Goal: Obtain resource: Download file/media

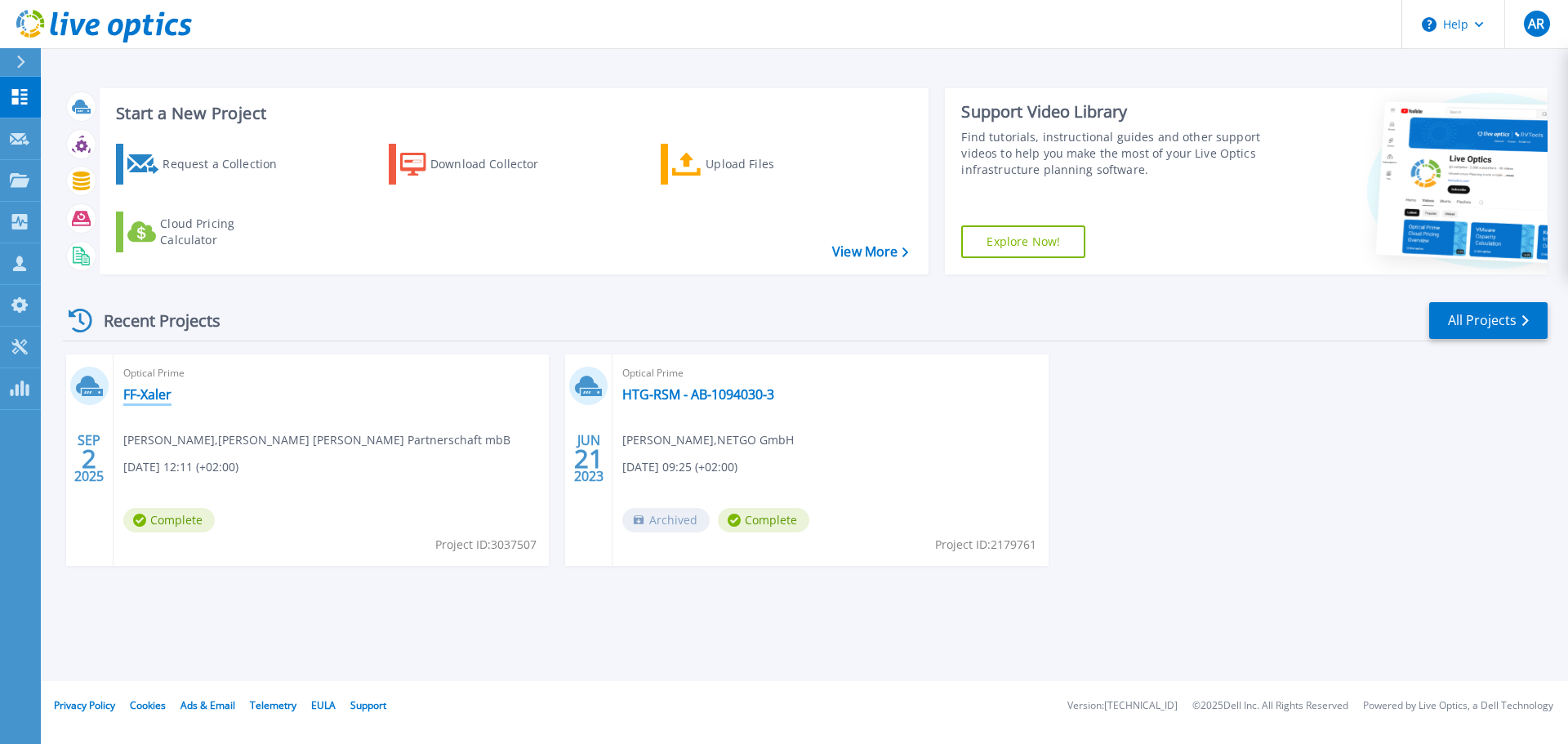
click at [153, 392] on link "FF-Xaler" at bounding box center [147, 394] width 49 height 16
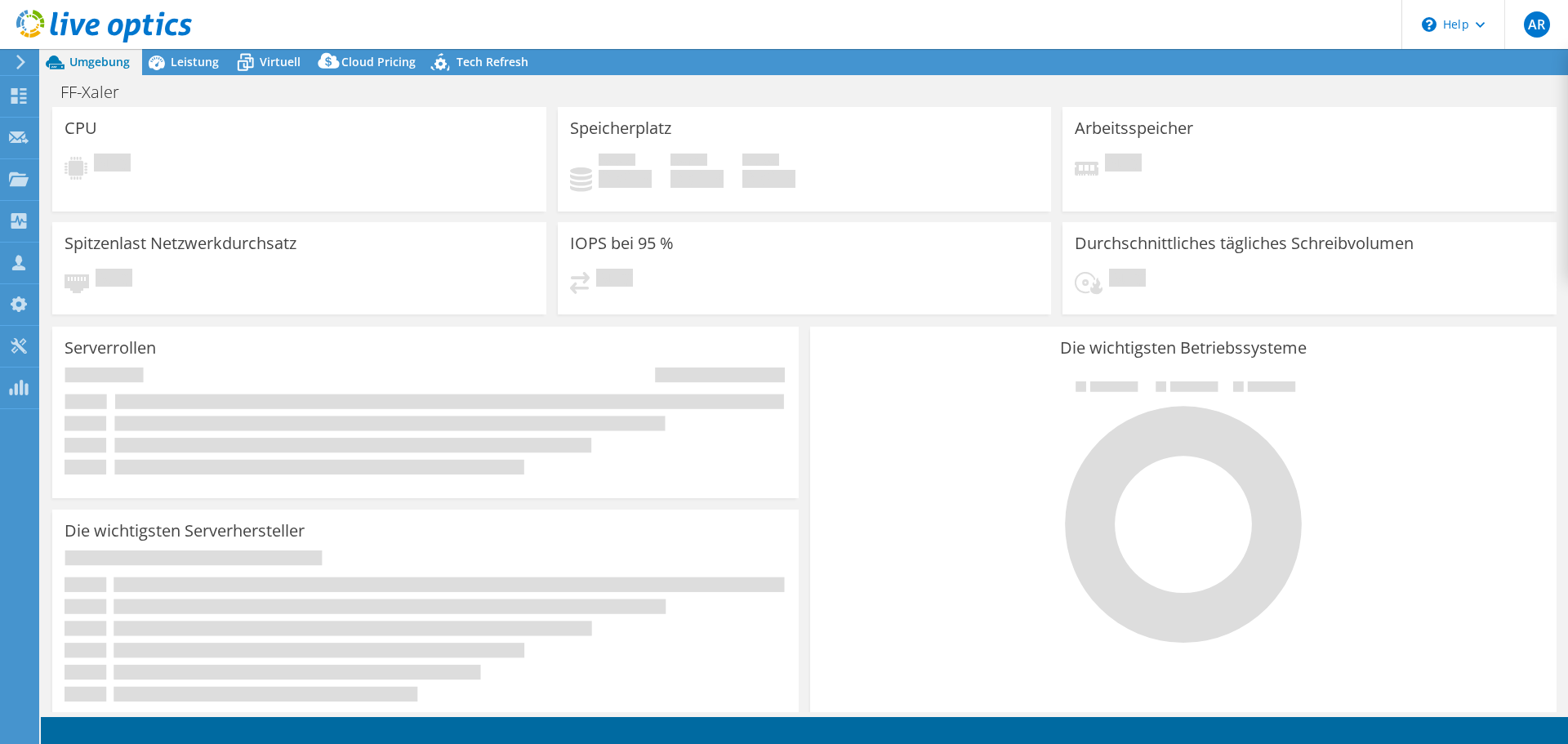
select select "EUFrankfurt"
select select "EUR"
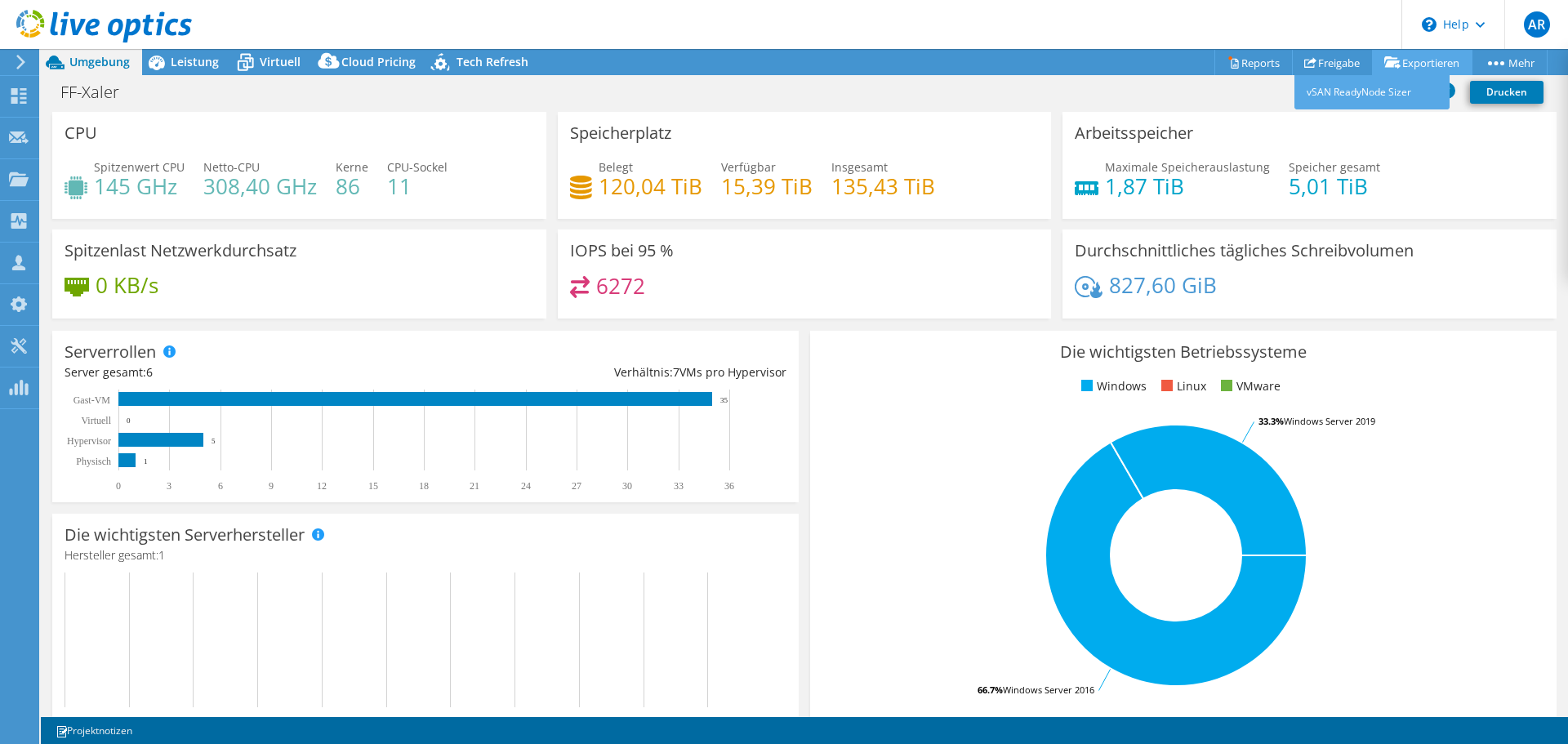
click at [1394, 68] on link "Exportieren" at bounding box center [1421, 62] width 100 height 26
click at [1252, 63] on link "Reports" at bounding box center [1253, 62] width 78 height 26
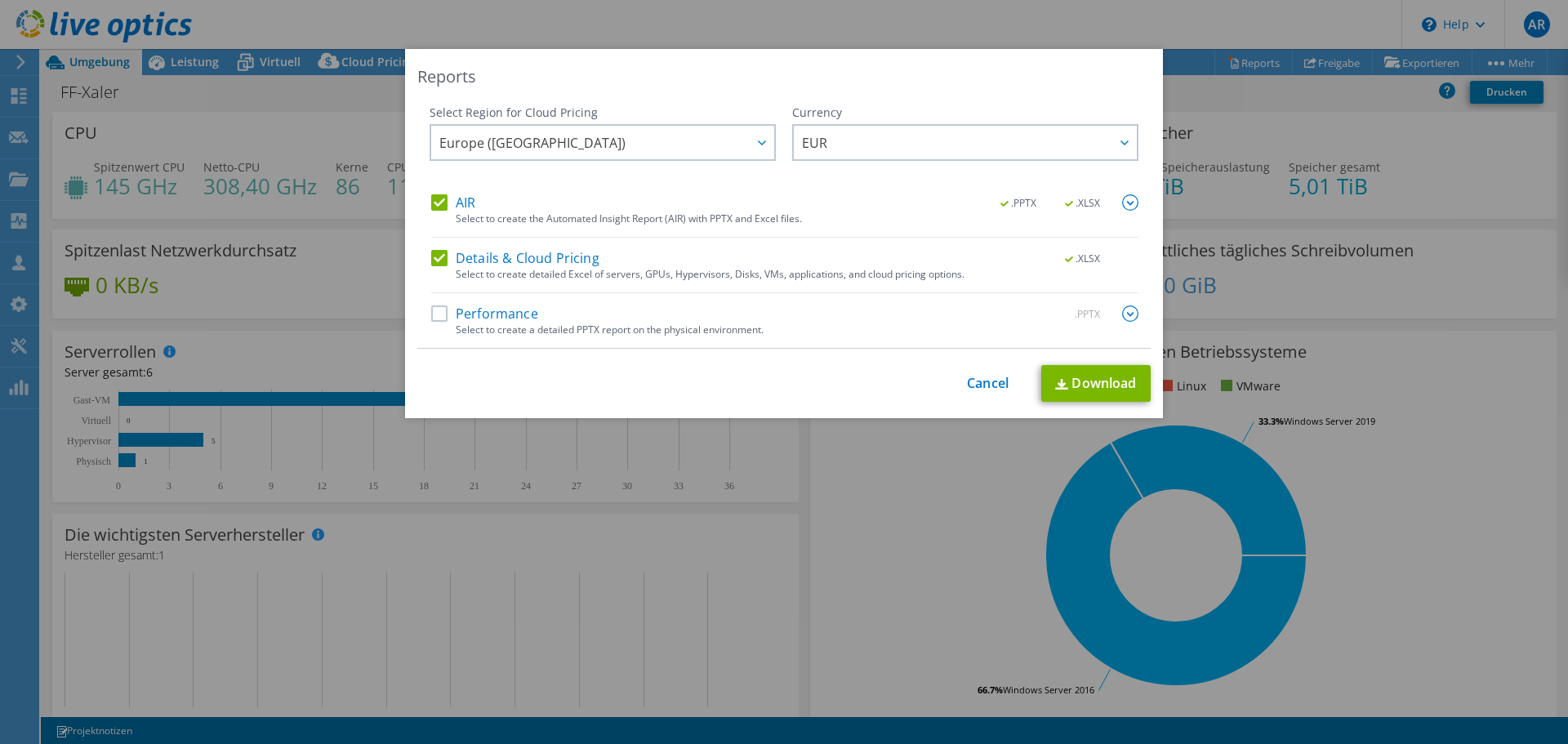
click at [440, 312] on label "Performance" at bounding box center [484, 313] width 107 height 16
click at [0, 0] on input "Performance" at bounding box center [0, 0] width 0 height 0
click at [729, 136] on span "Europe ([GEOGRAPHIC_DATA])" at bounding box center [607, 143] width 335 height 34
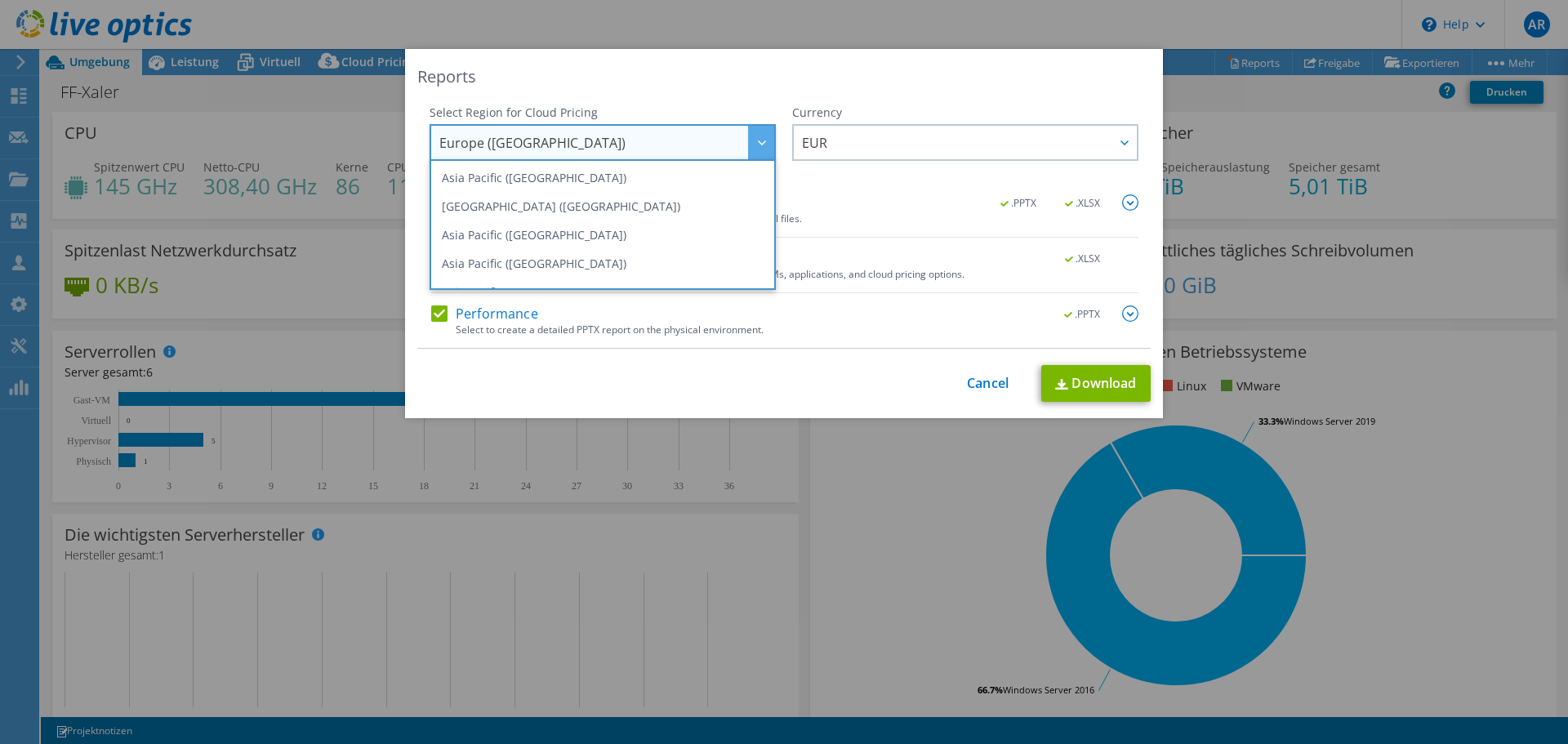
click at [729, 136] on span "Europe ([GEOGRAPHIC_DATA])" at bounding box center [607, 143] width 335 height 34
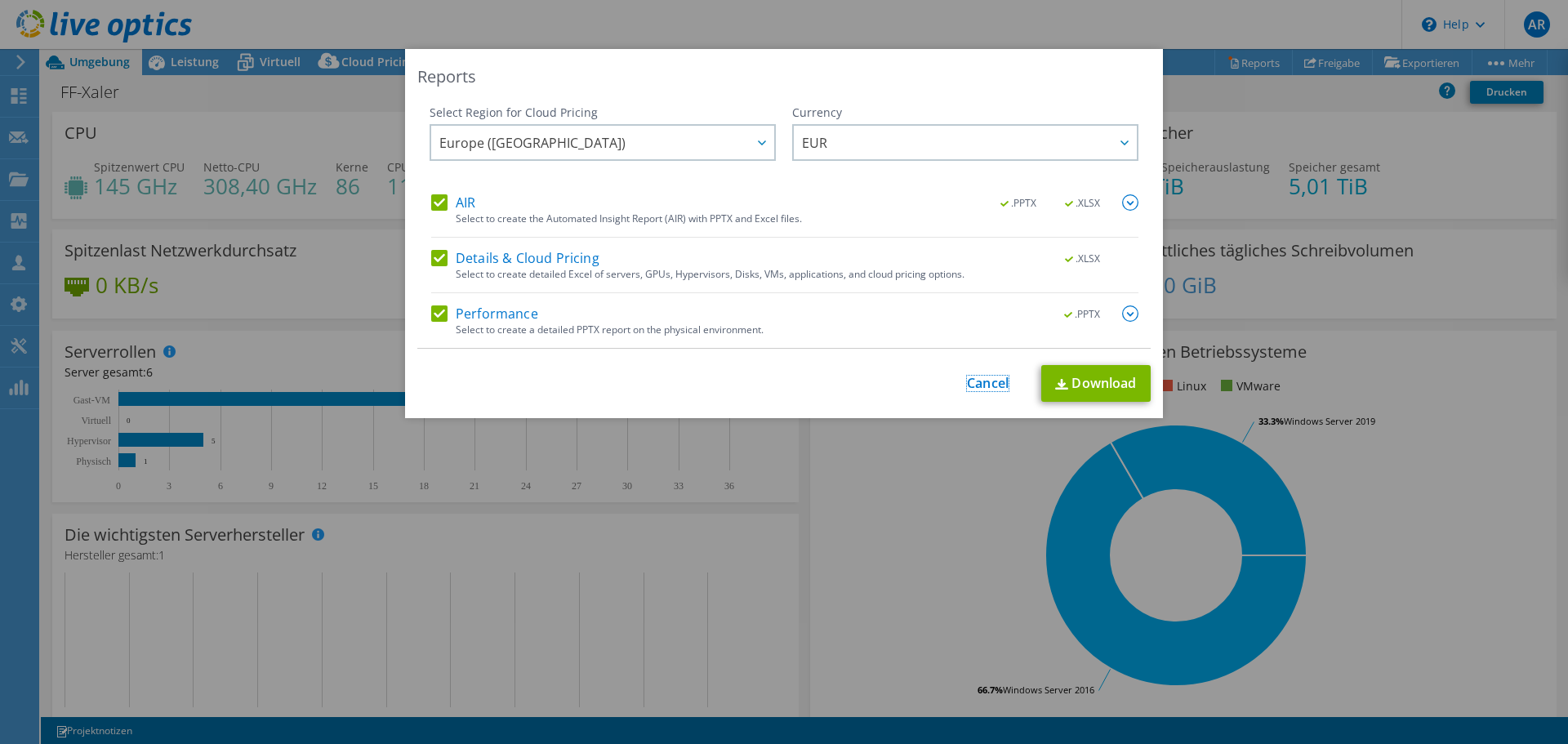
click at [976, 377] on link "Cancel" at bounding box center [988, 383] width 42 height 16
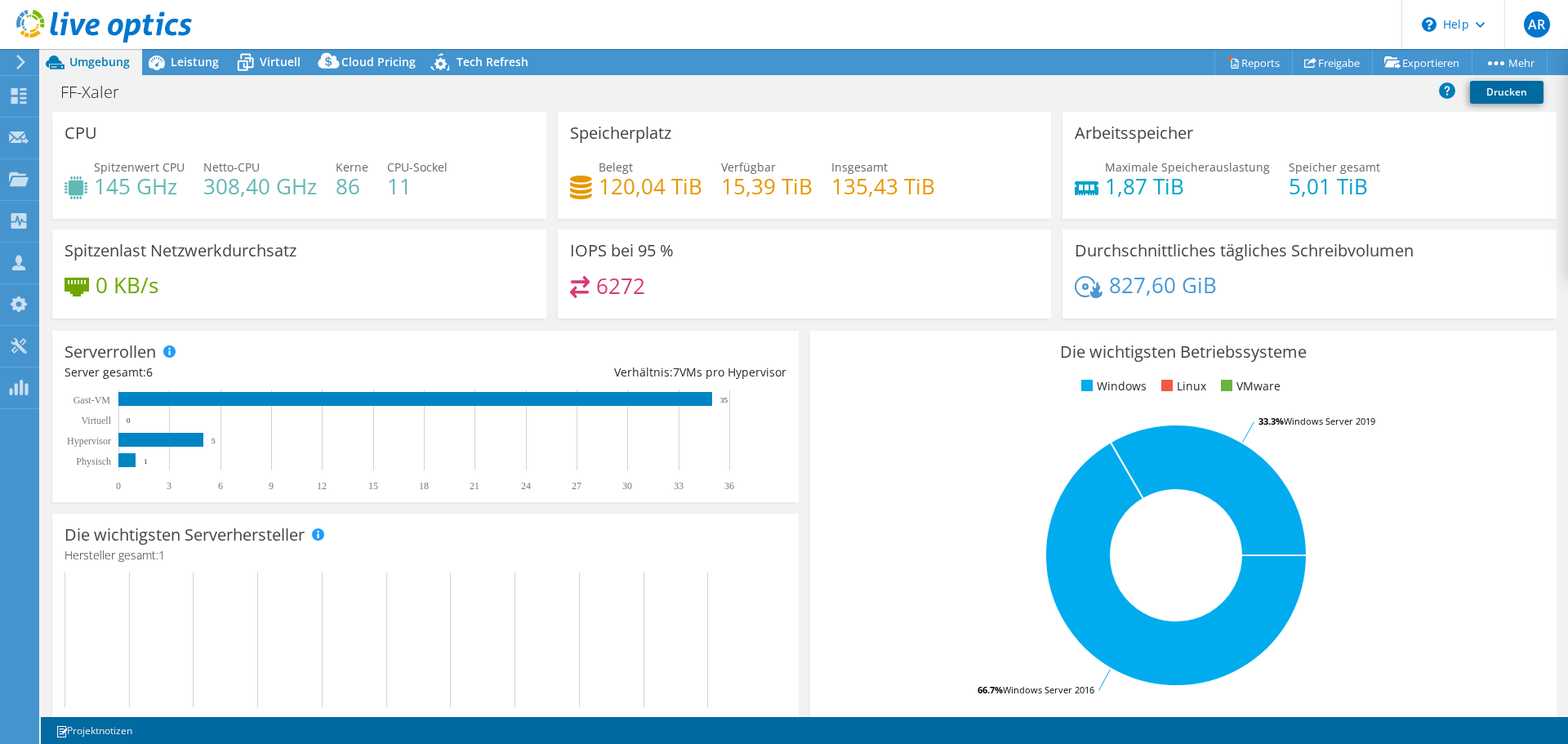
click at [1479, 95] on link "Drucken" at bounding box center [1507, 92] width 73 height 23
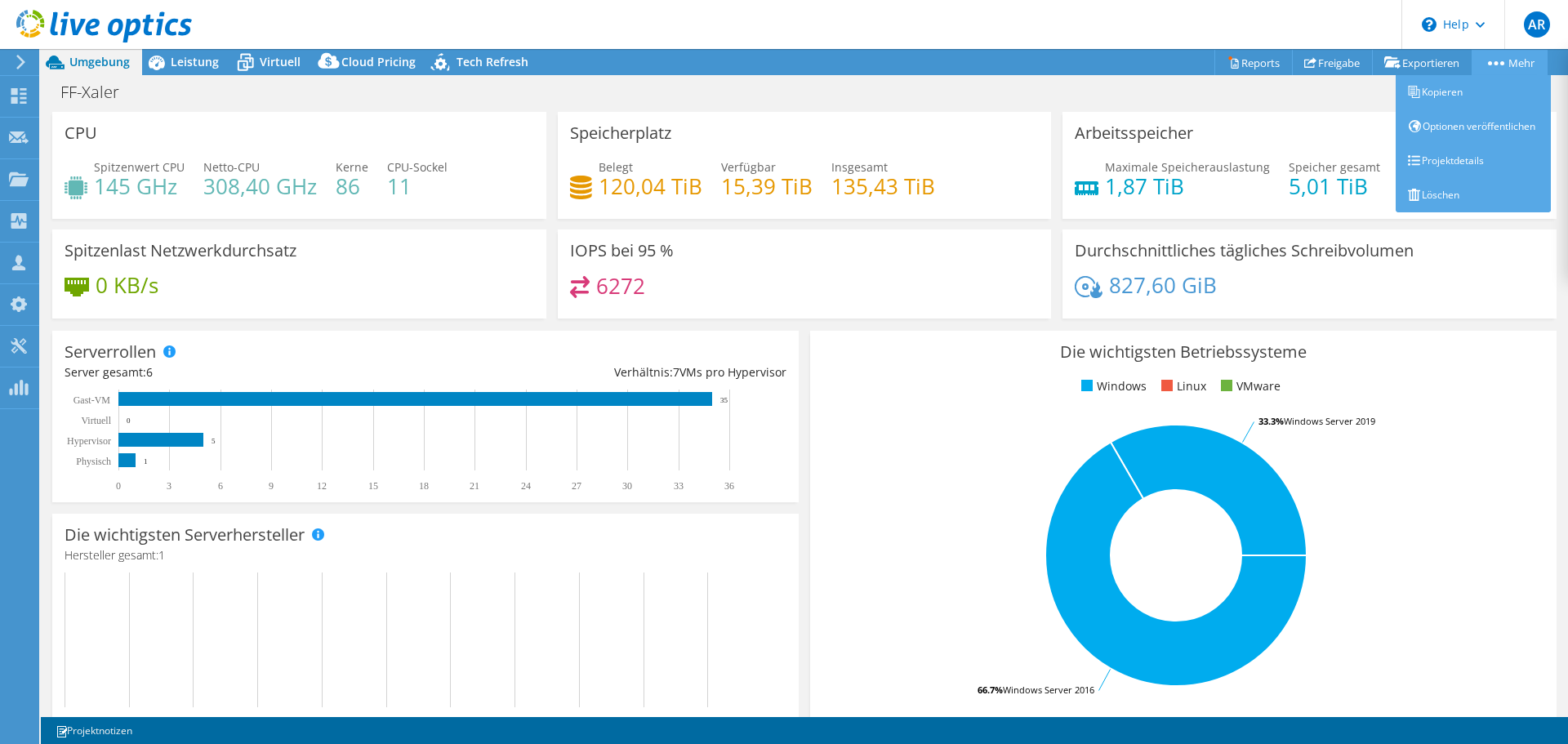
click at [1516, 51] on link "Mehr" at bounding box center [1510, 62] width 76 height 26
click at [1470, 168] on link "Projektdetails" at bounding box center [1473, 160] width 156 height 35
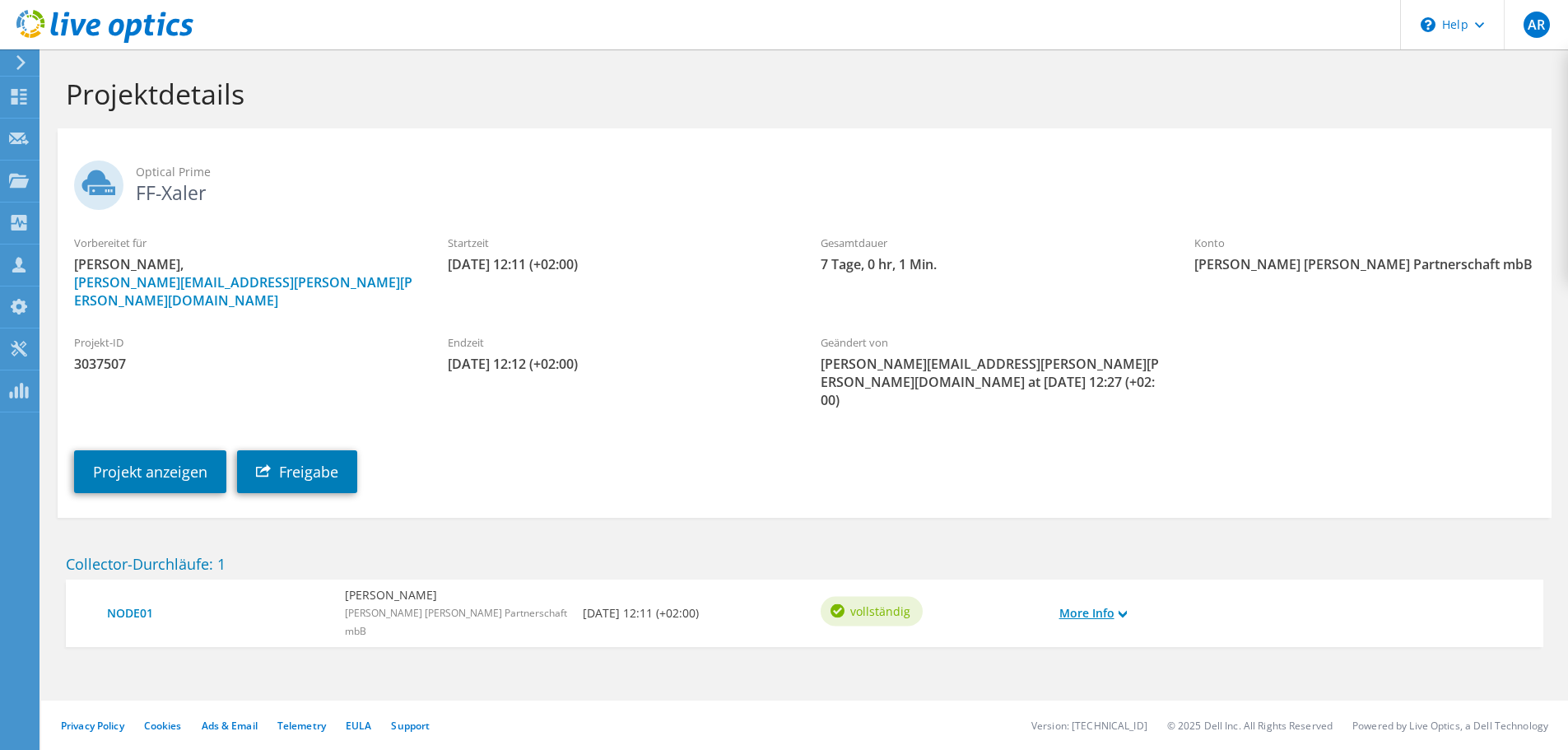
click at [1104, 604] on link "More Info" at bounding box center [1093, 613] width 68 height 18
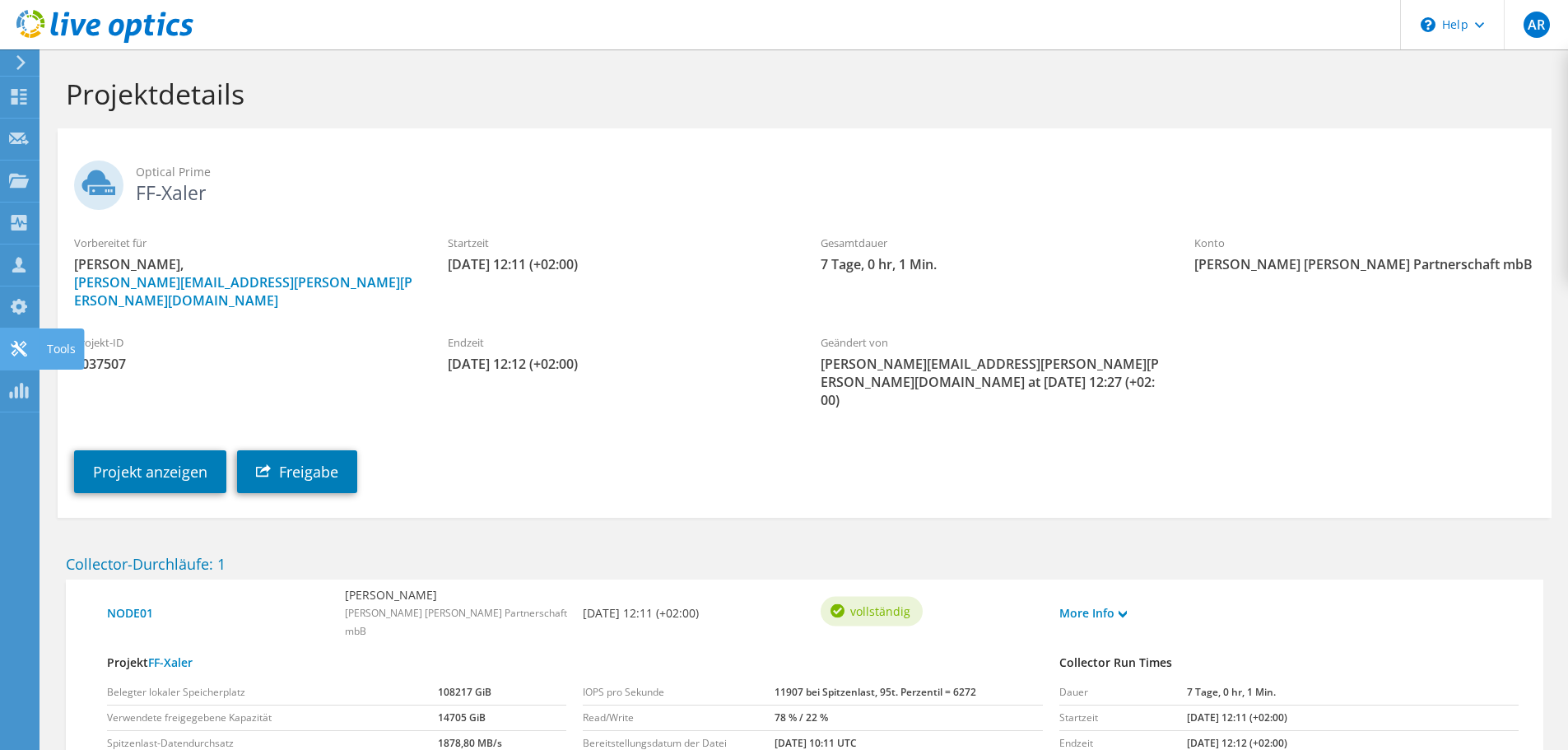
click at [17, 343] on use at bounding box center [19, 349] width 16 height 16
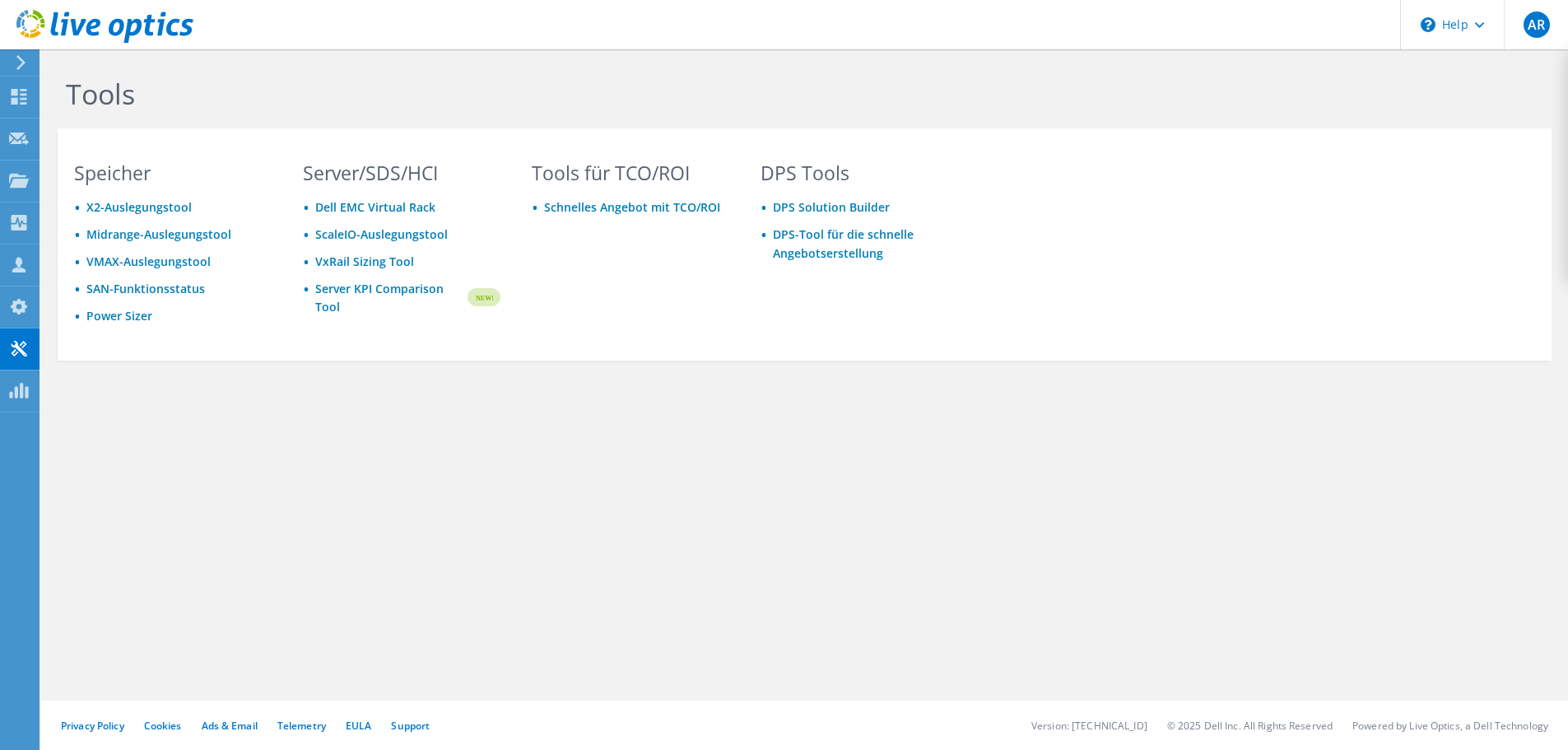
click at [19, 68] on use at bounding box center [20, 62] width 9 height 15
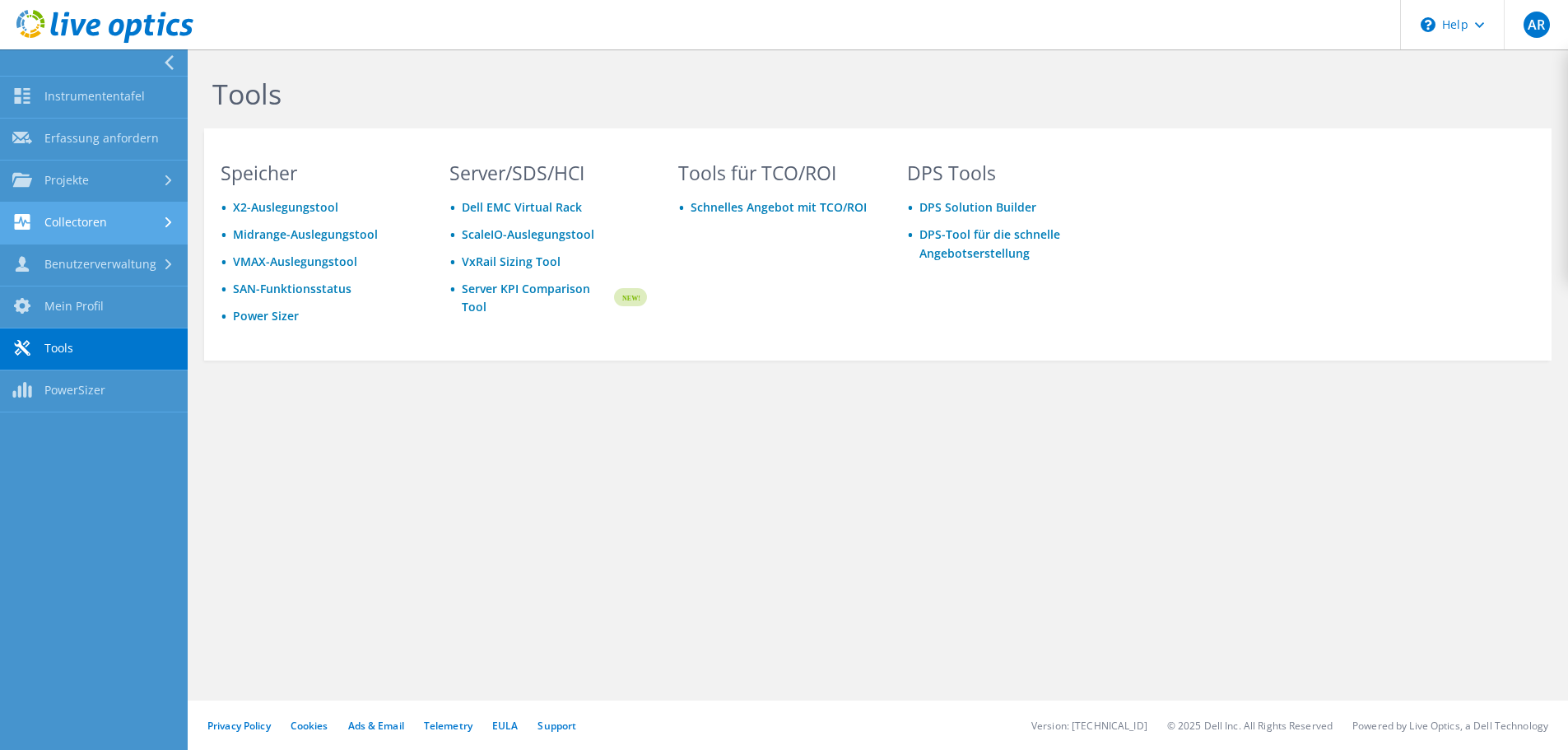
click at [126, 208] on link "Collectoren" at bounding box center [94, 224] width 188 height 42
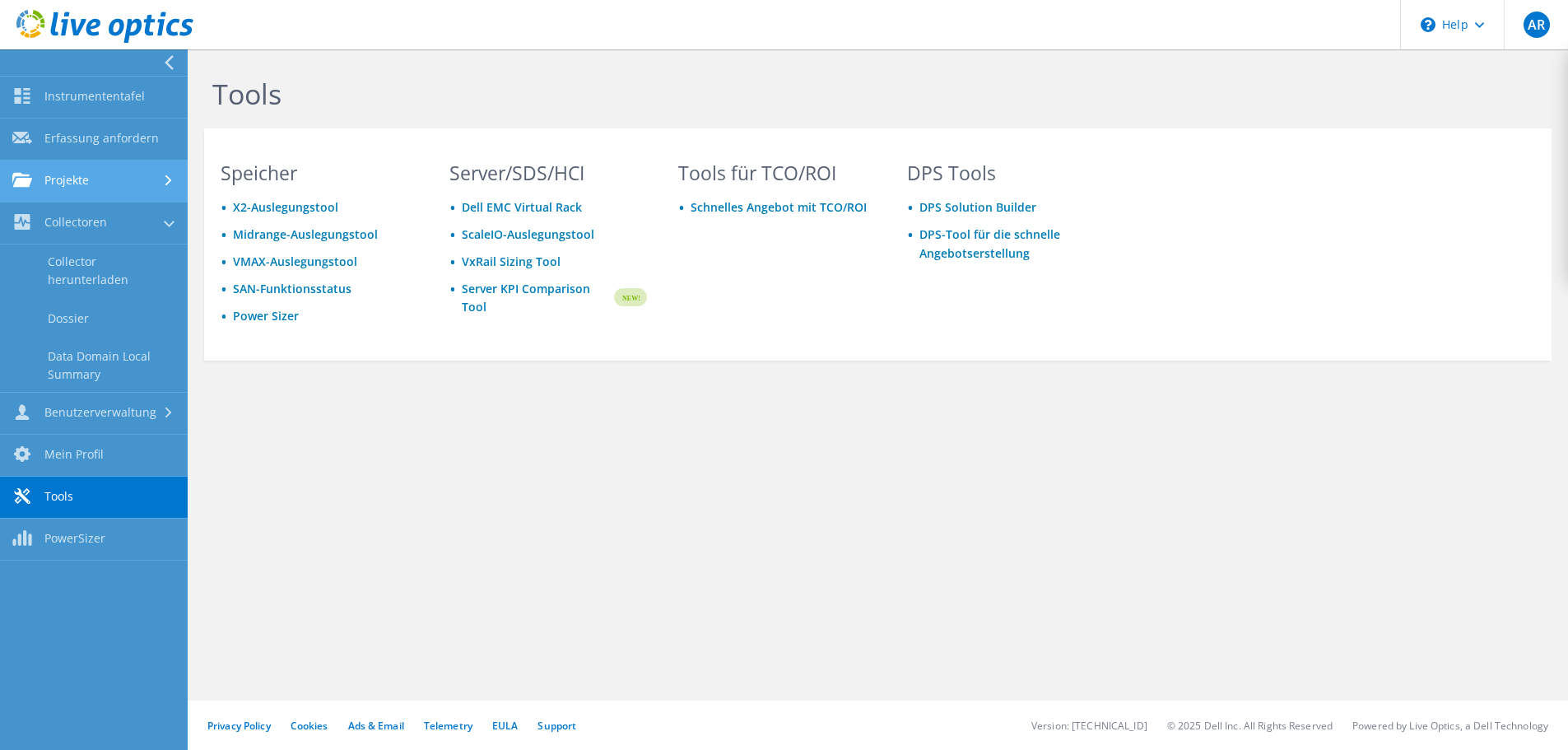
click at [116, 172] on link "Projekte" at bounding box center [94, 182] width 188 height 42
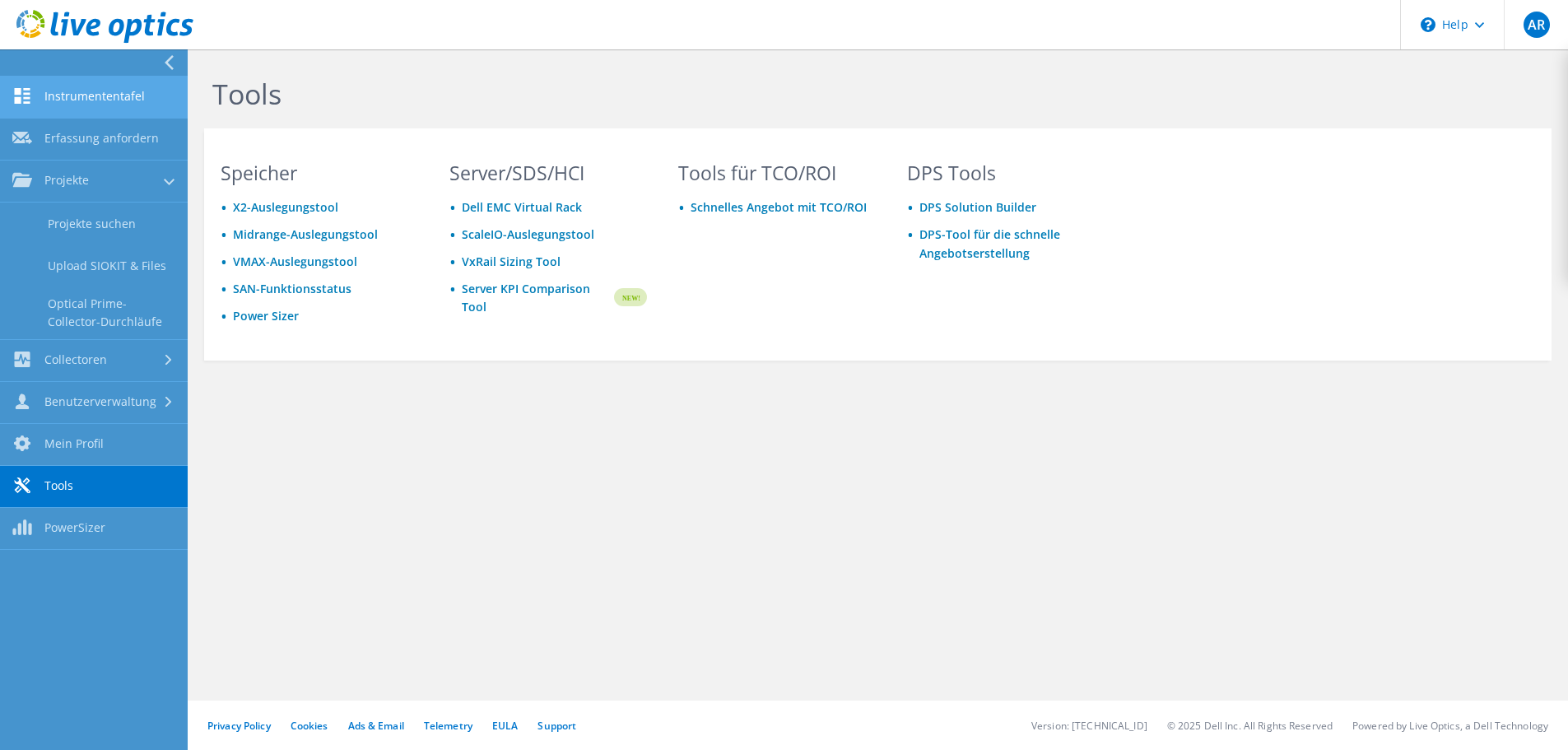
drag, startPoint x: 161, startPoint y: 66, endPoint x: 125, endPoint y: 88, distance: 42.2
click at [125, 88] on nav "Instrumententafel Erfassung anfordern Projekte Projekte suchen Upload SIOKIT & …" at bounding box center [94, 399] width 188 height 701
click at [124, 88] on link "Instrumententafel" at bounding box center [94, 98] width 188 height 42
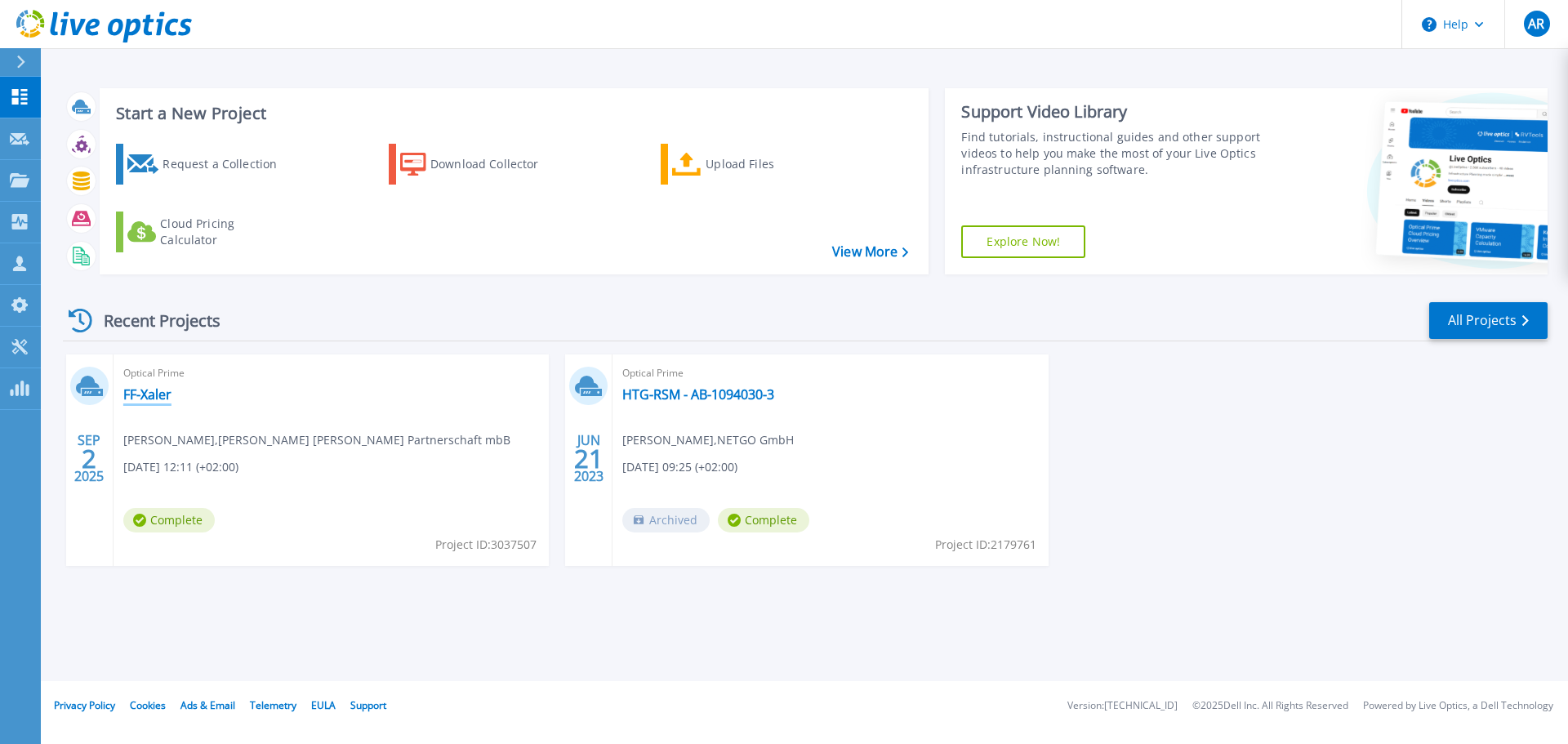
click at [149, 391] on link "FF-Xaler" at bounding box center [147, 394] width 49 height 16
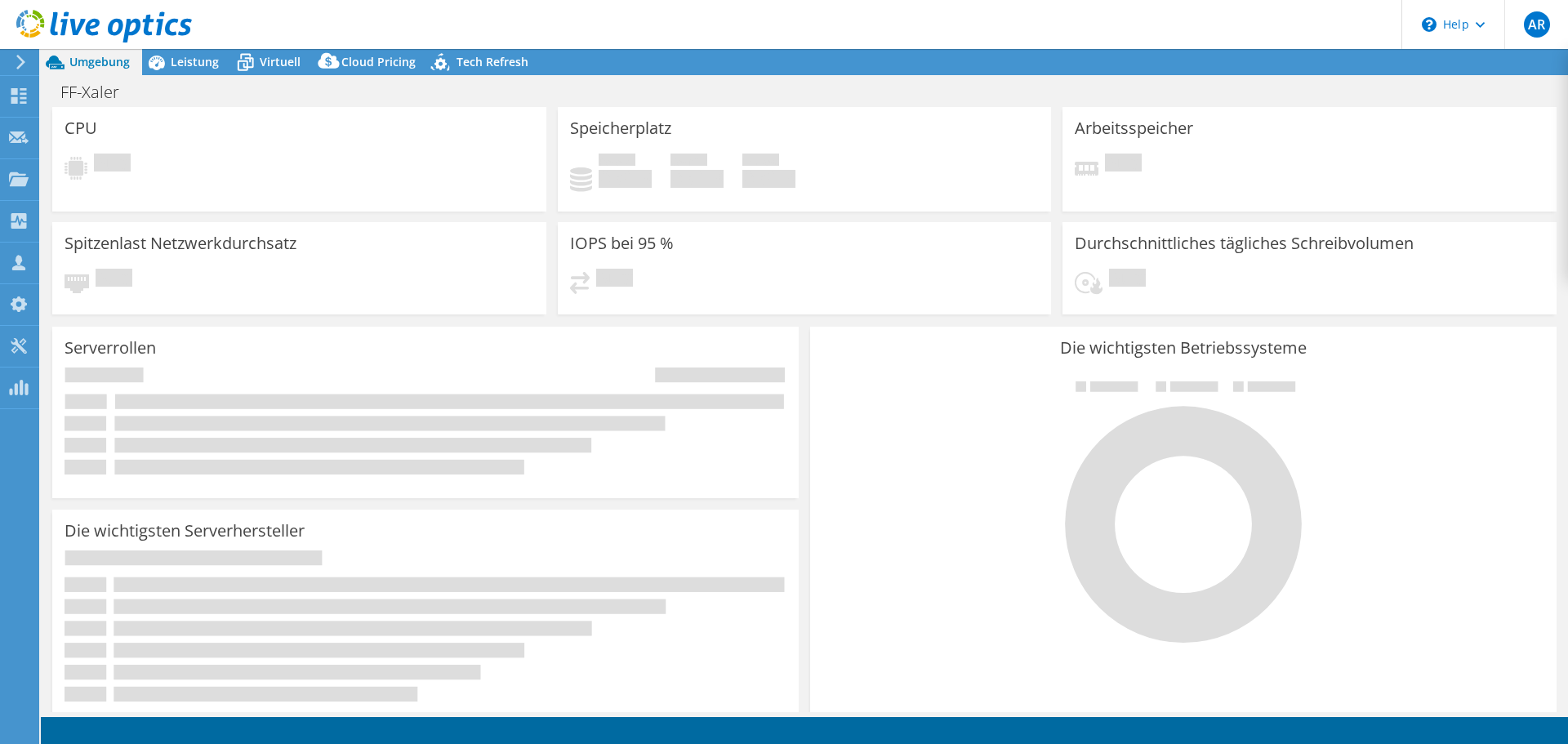
select select "EUFrankfurt"
select select "EUR"
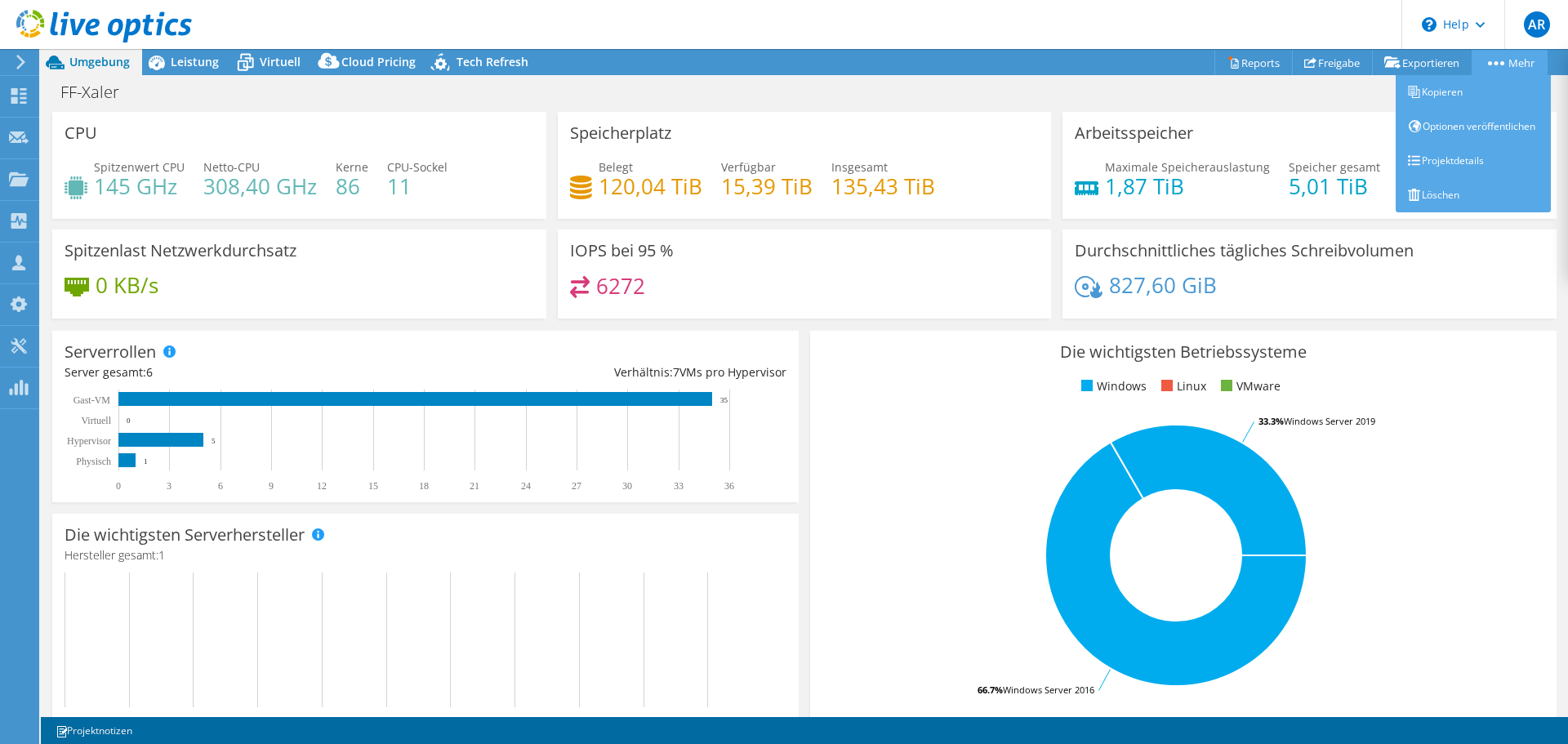
click at [1497, 55] on link "Mehr" at bounding box center [1510, 62] width 76 height 26
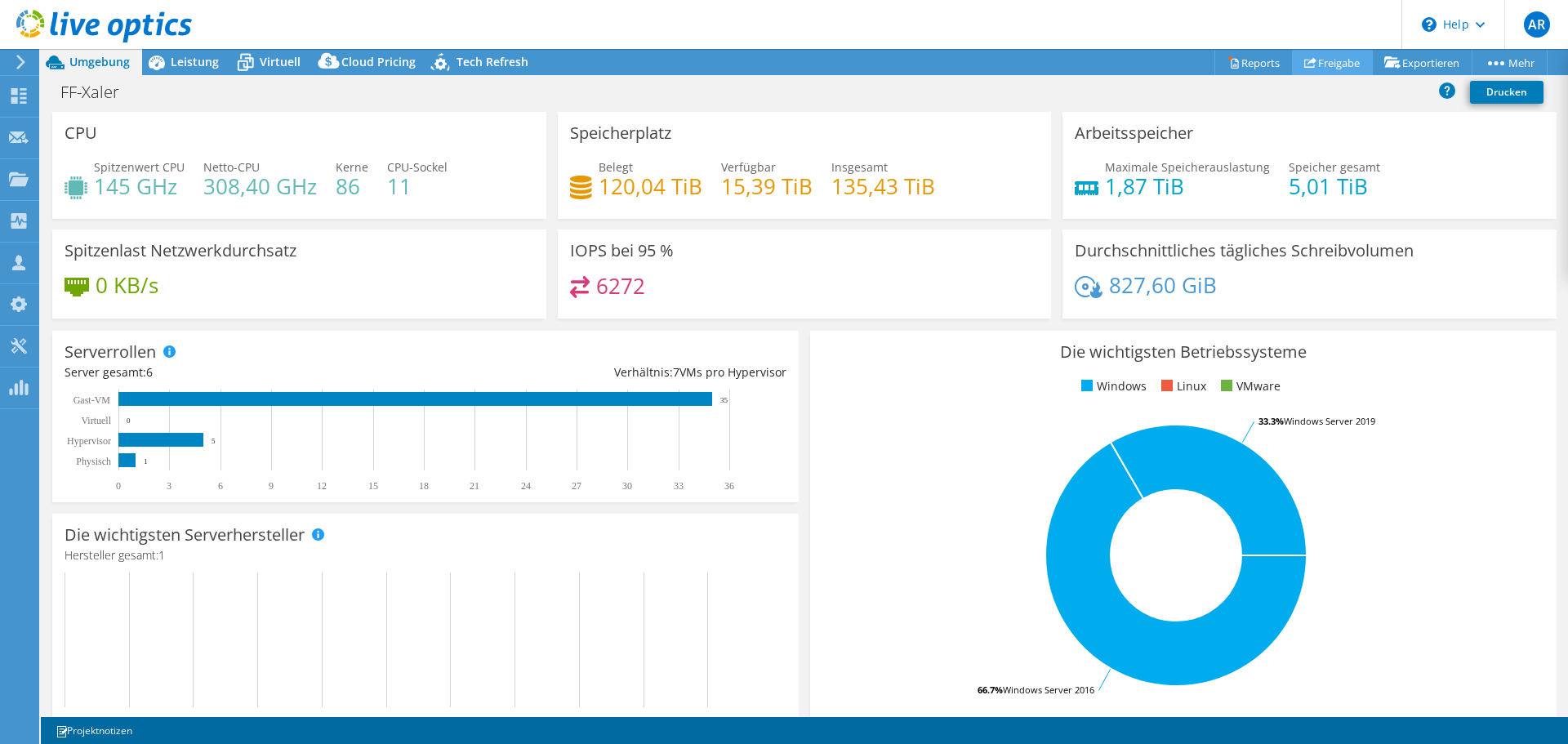
click at [1318, 60] on link "Freigabe" at bounding box center [1332, 62] width 81 height 26
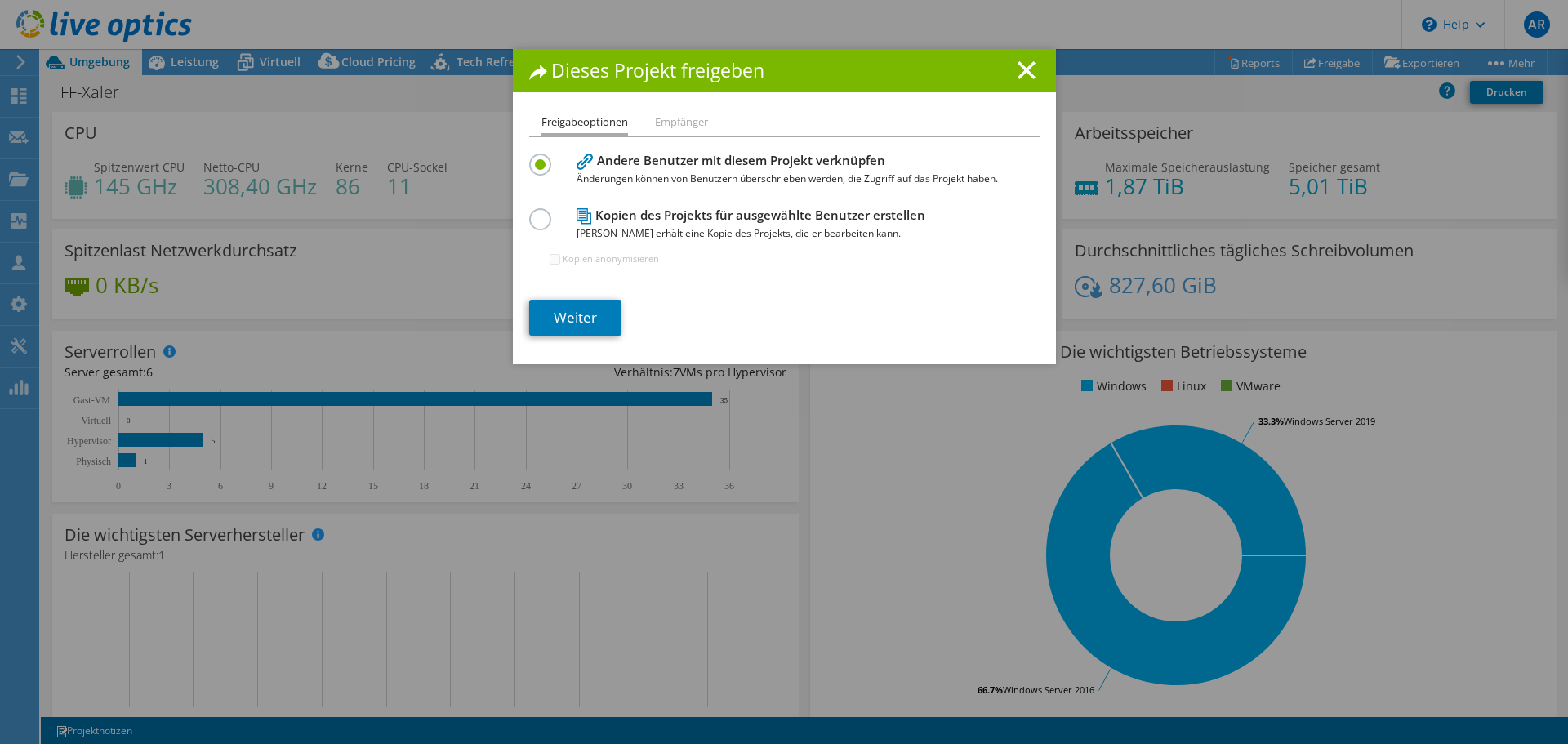
click at [656, 221] on h4 "Kopien des Projekts für ausgewählte Benutzer erstellen Jeder Benutzer erhält ei…" at bounding box center [781, 224] width 408 height 37
click at [537, 212] on label at bounding box center [543, 210] width 29 height 4
click at [0, 0] on input "radio" at bounding box center [0, 0] width 0 height 0
click at [561, 322] on link "Weiter" at bounding box center [575, 318] width 92 height 36
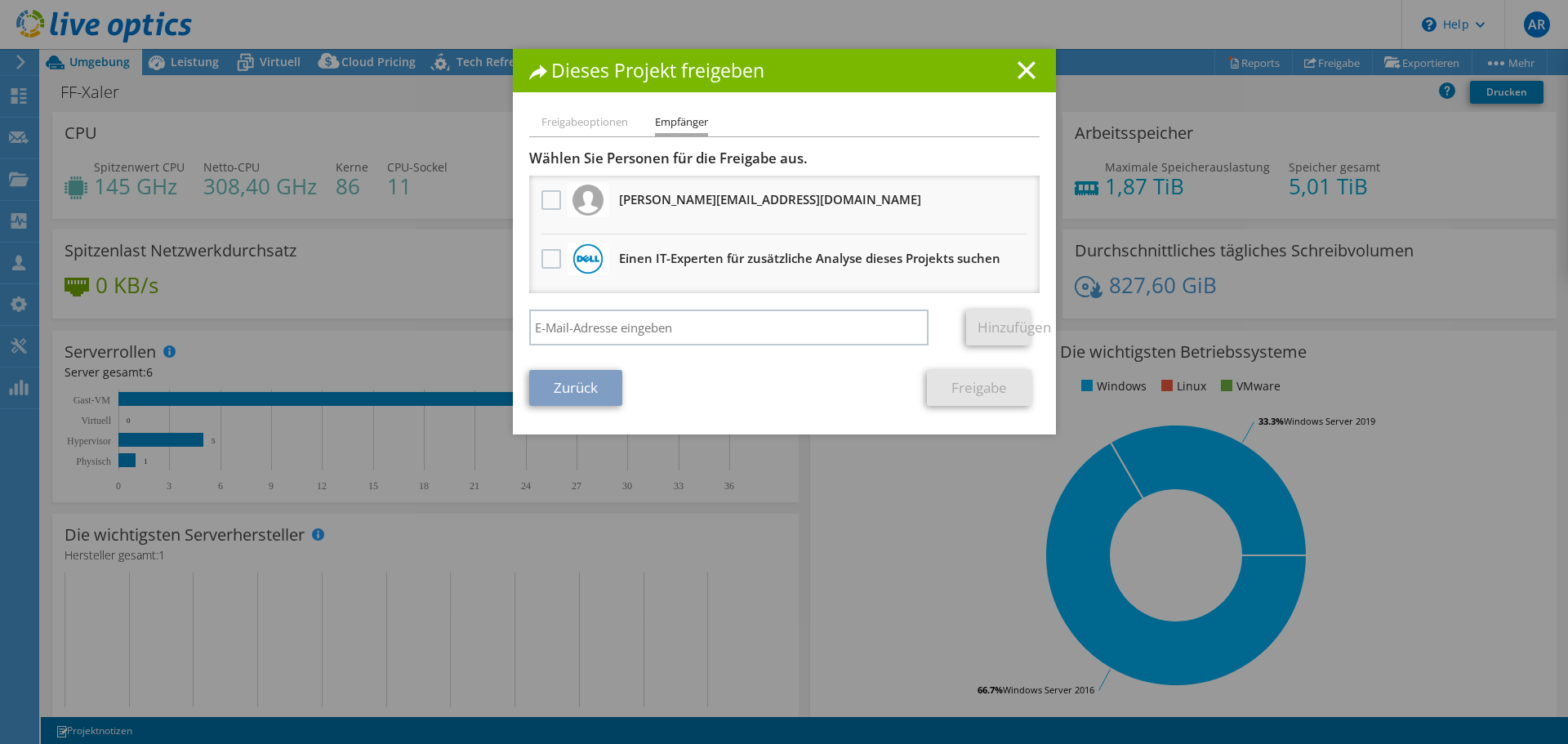
click at [598, 388] on link "Zurück" at bounding box center [575, 387] width 93 height 36
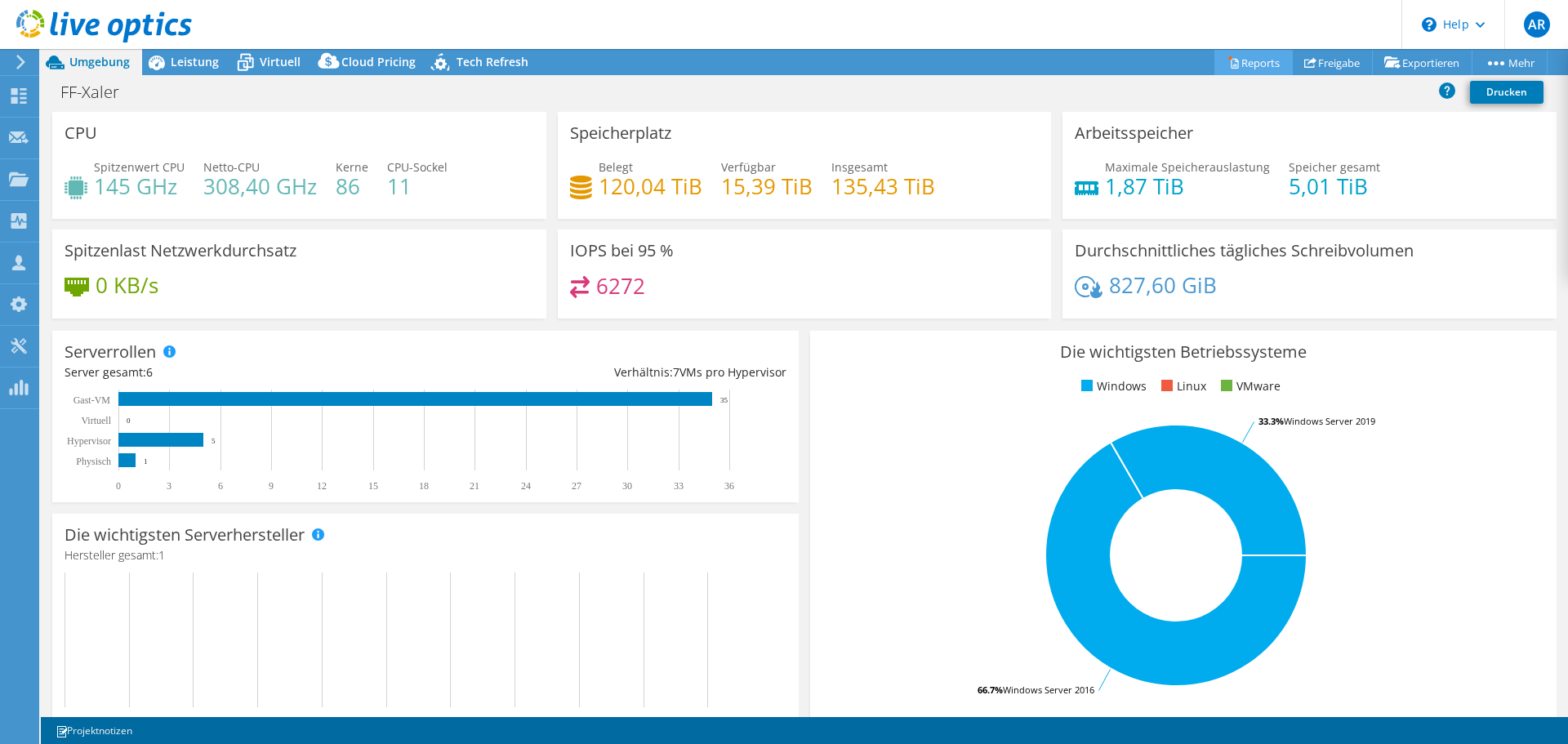
click at [1254, 53] on link "Reports" at bounding box center [1253, 62] width 78 height 26
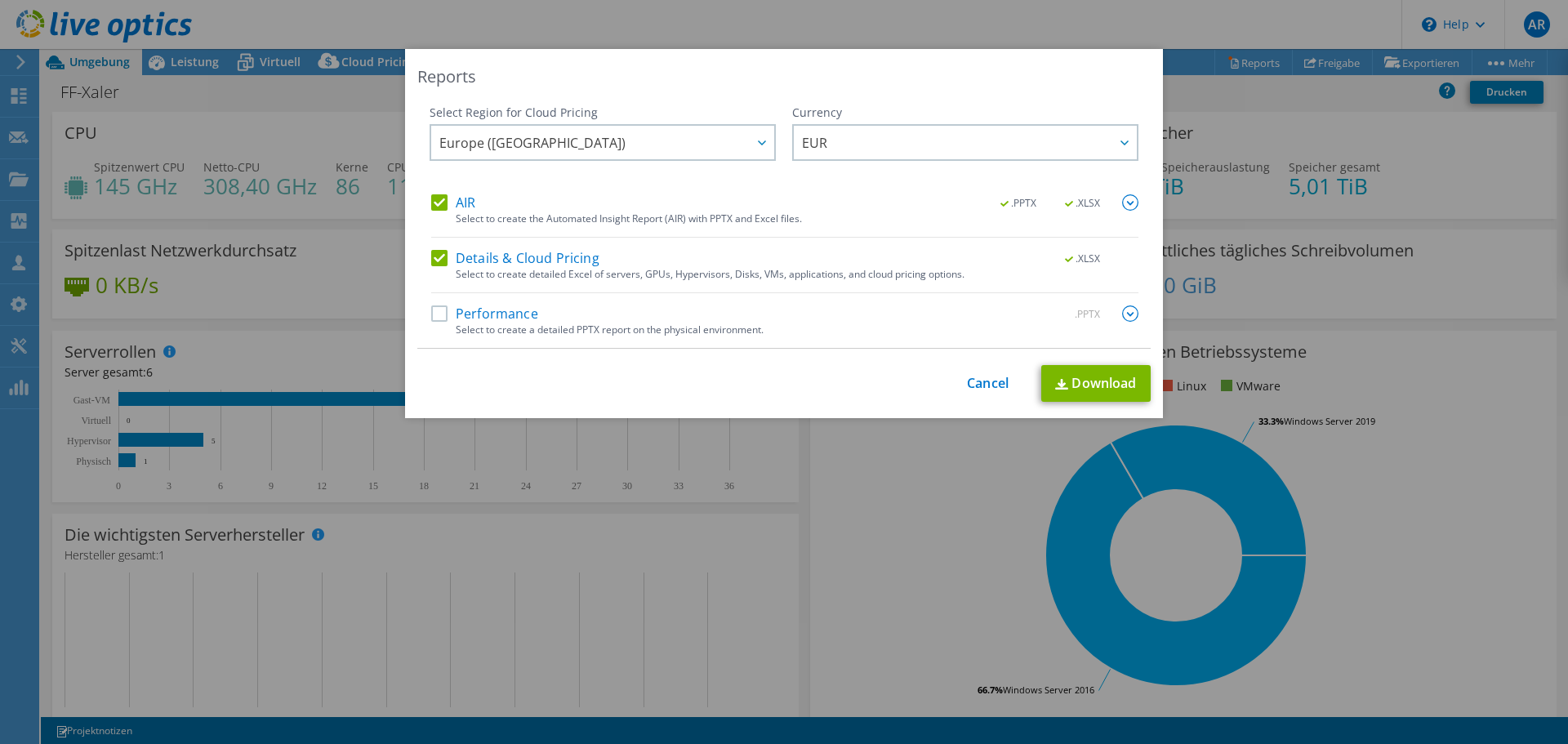
click at [435, 314] on label "Performance" at bounding box center [484, 313] width 107 height 16
click at [0, 0] on input "Performance" at bounding box center [0, 0] width 0 height 0
click at [1115, 388] on link "Download" at bounding box center [1096, 383] width 109 height 37
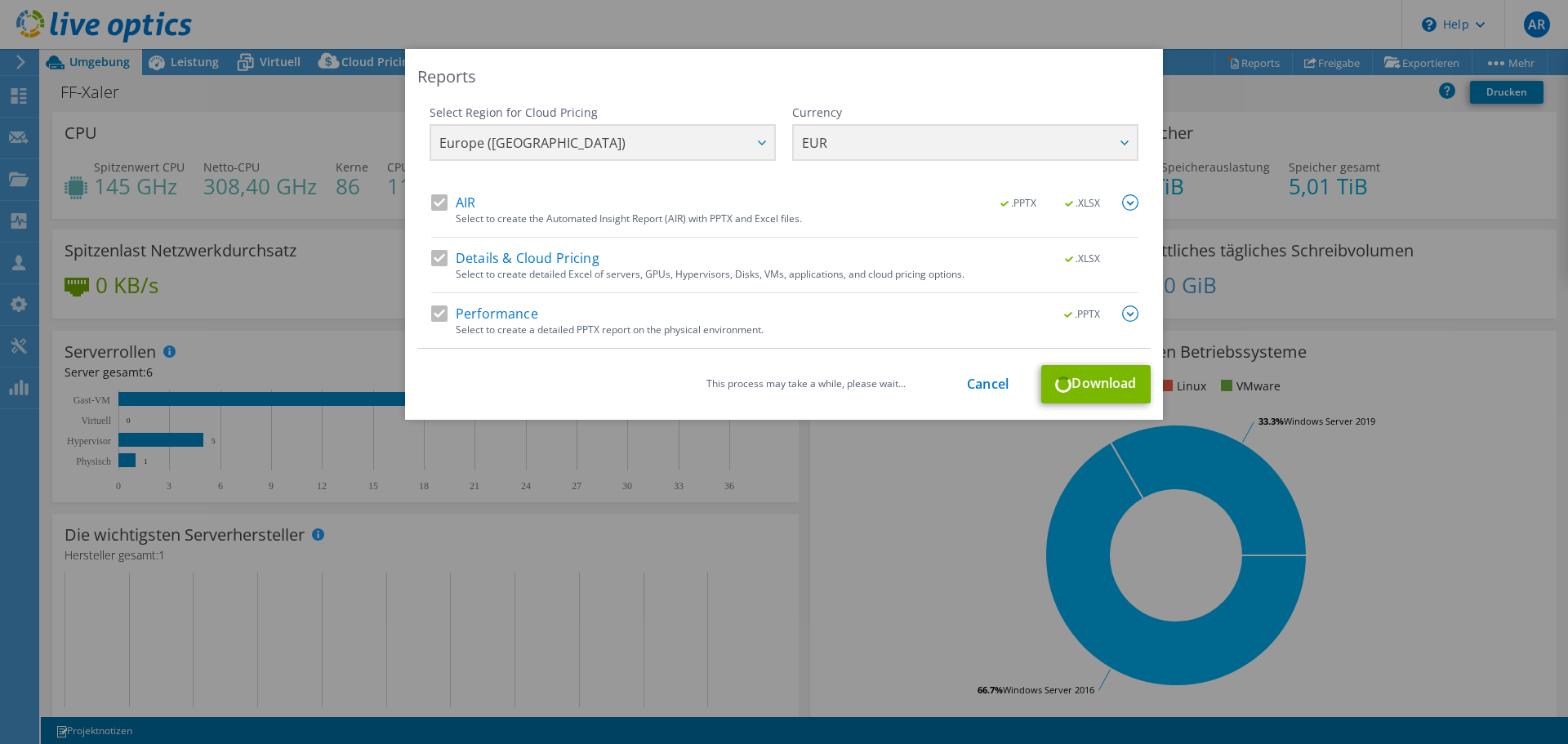
click at [1124, 202] on img at bounding box center [1130, 202] width 16 height 16
